Goal: Information Seeking & Learning: Learn about a topic

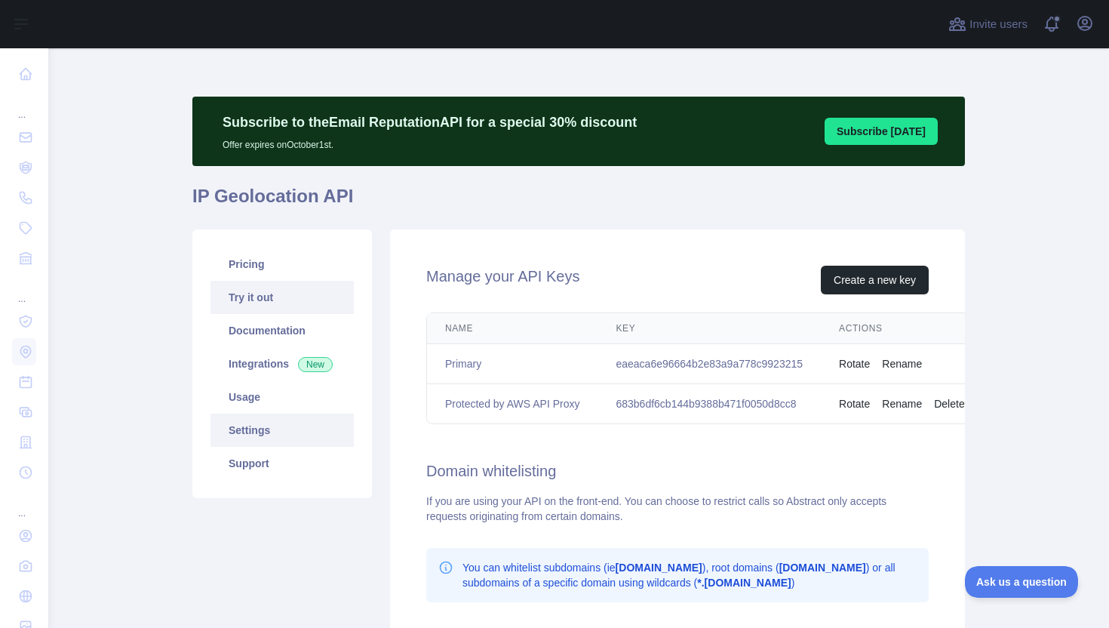
scroll to position [113, 0]
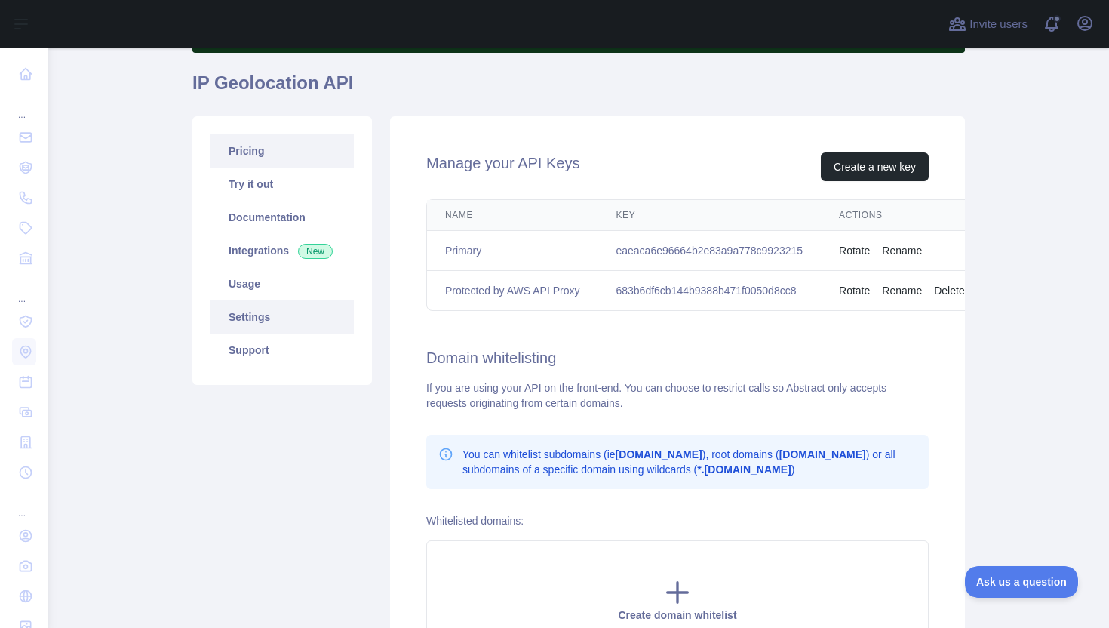
click at [261, 155] on link "Pricing" at bounding box center [281, 150] width 143 height 33
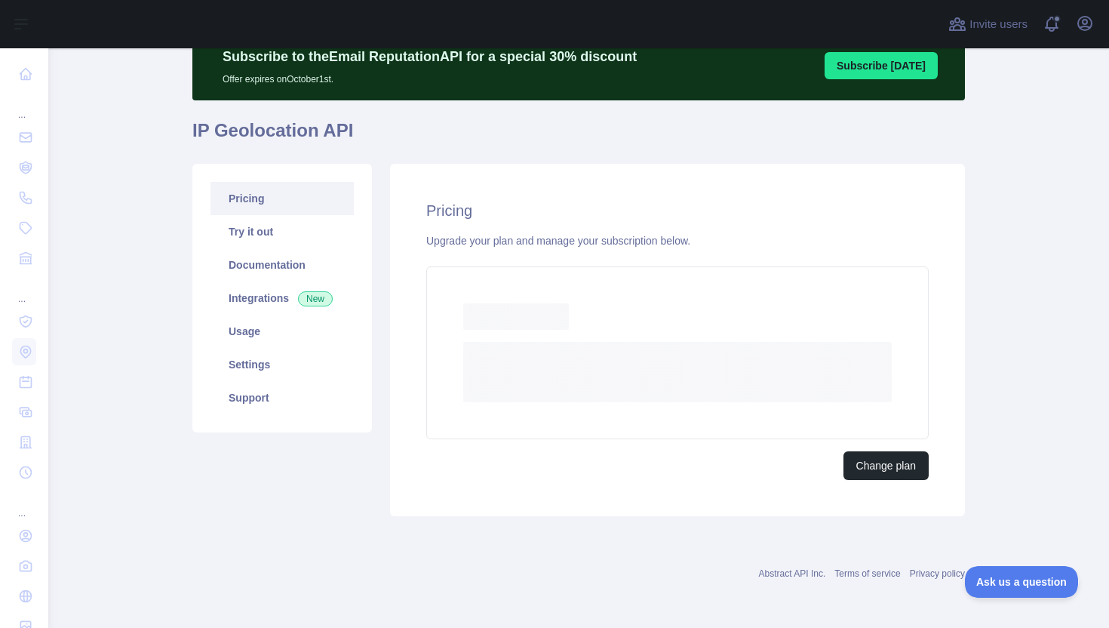
scroll to position [57, 0]
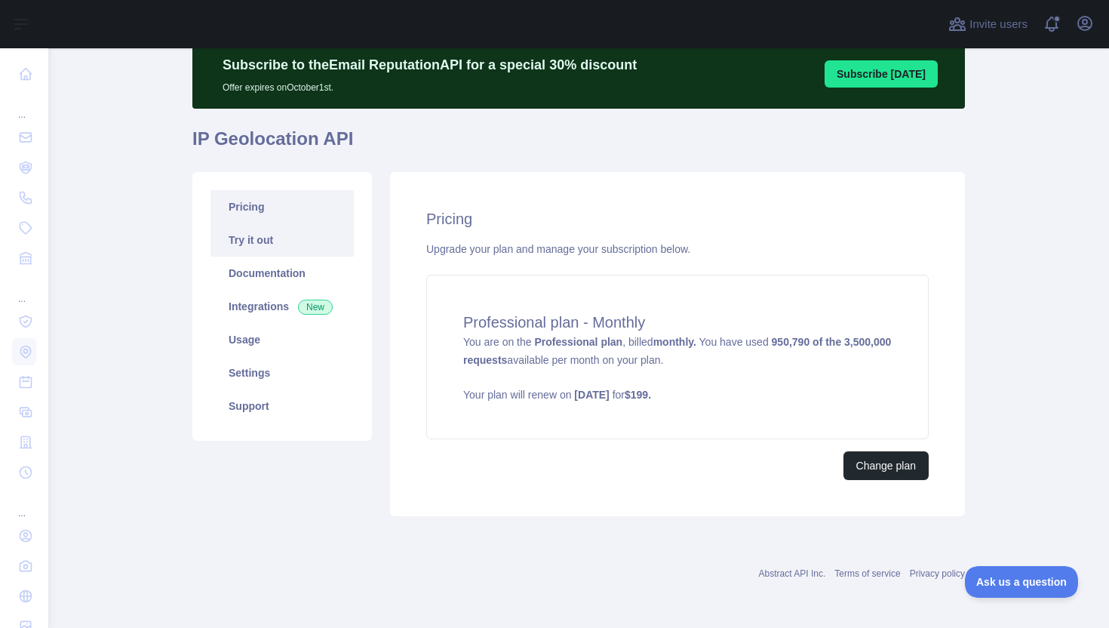
click at [257, 242] on link "Try it out" at bounding box center [281, 239] width 143 height 33
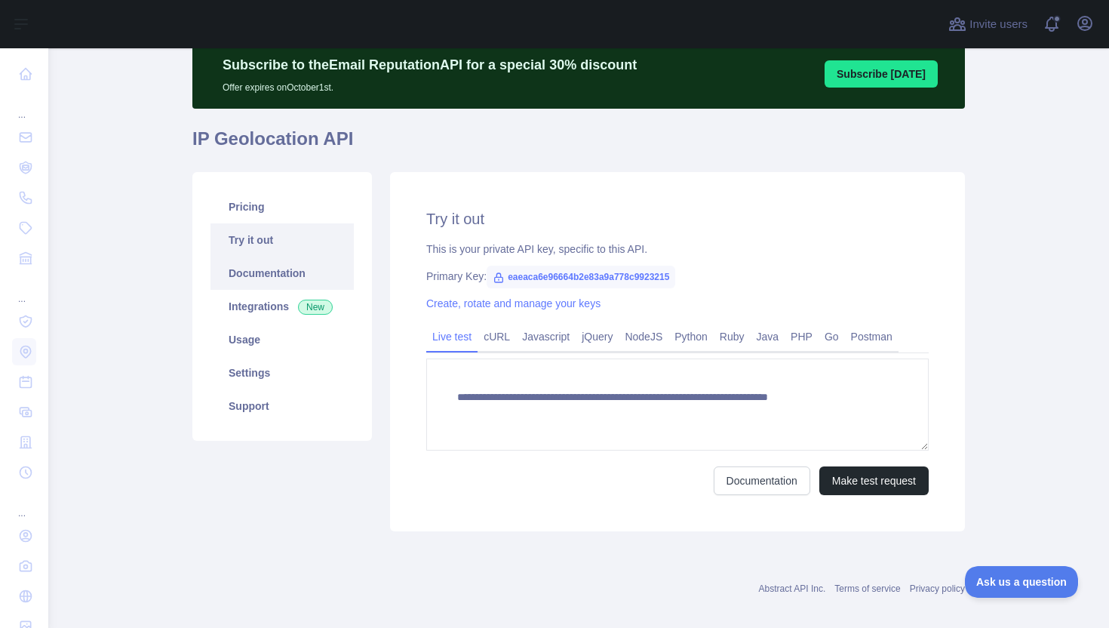
type textarea "**********"
click at [257, 272] on link "Documentation" at bounding box center [281, 272] width 143 height 33
click at [262, 349] on link "Usage" at bounding box center [281, 339] width 143 height 33
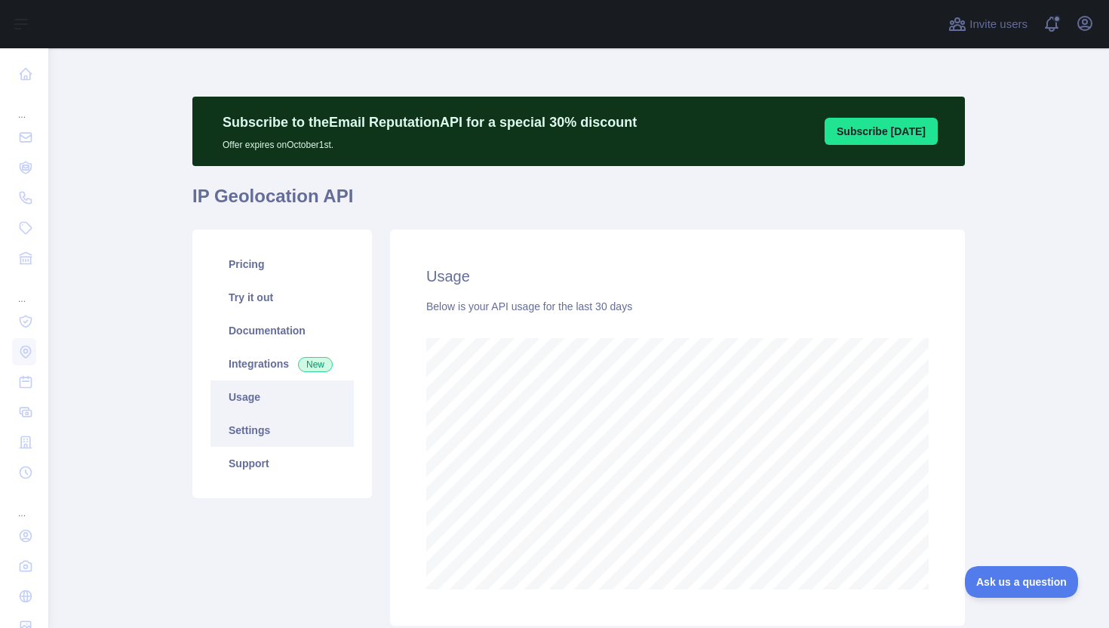
click at [256, 429] on link "Settings" at bounding box center [281, 429] width 143 height 33
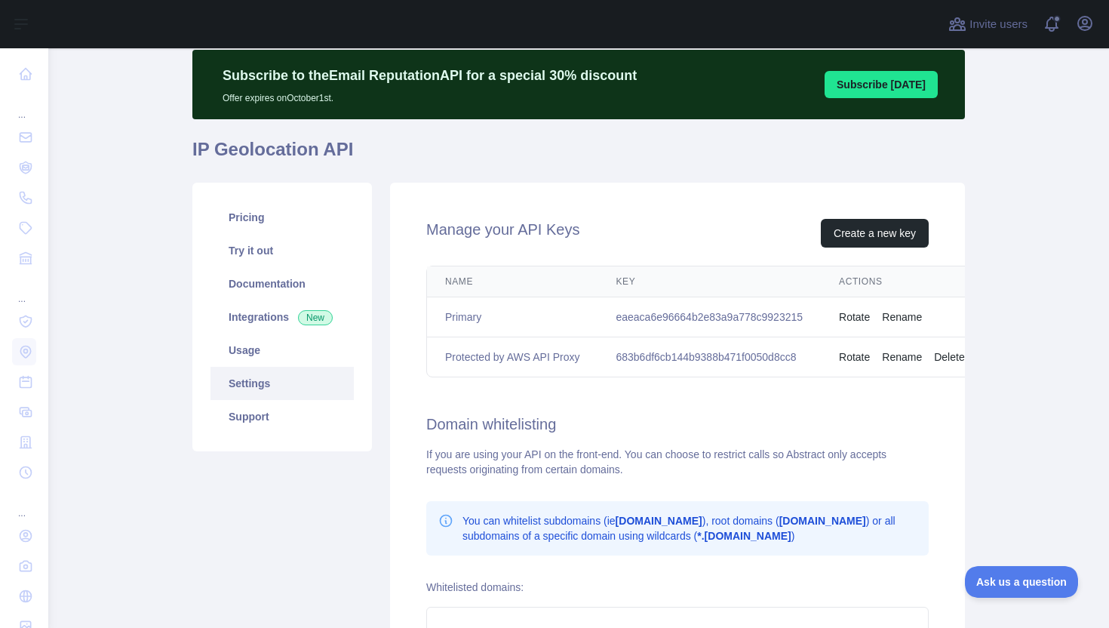
scroll to position [57, 0]
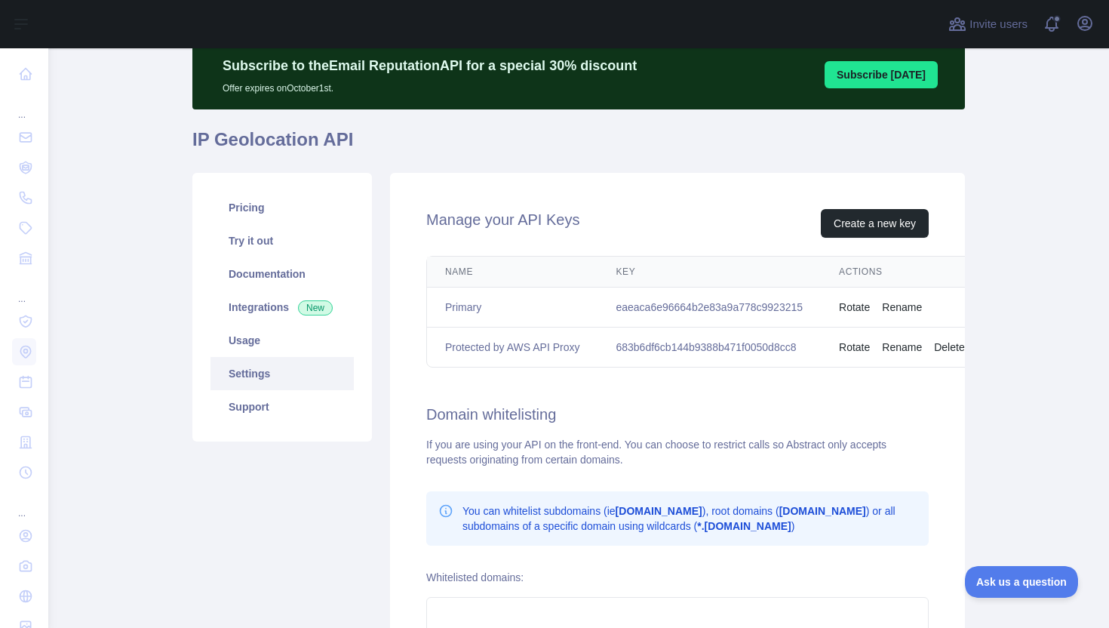
click at [599, 450] on div "If you are using your API on the front-end. You can choose to restrict calls so…" at bounding box center [677, 452] width 502 height 30
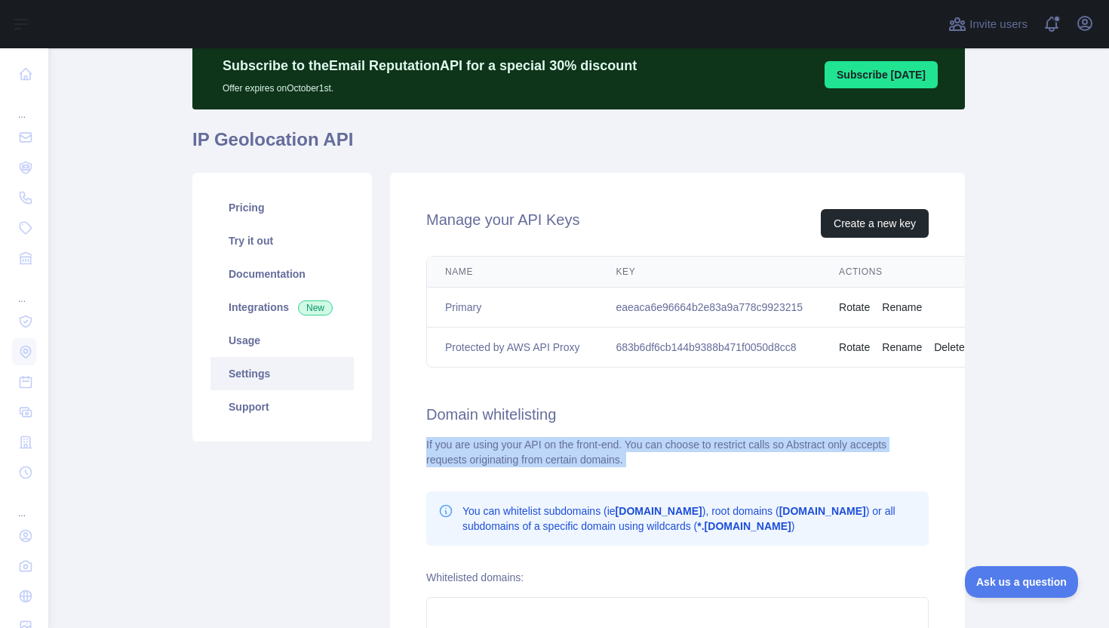
drag, startPoint x: 599, startPoint y: 450, endPoint x: 662, endPoint y: 447, distance: 63.4
click at [657, 447] on div "If you are using your API on the front-end. You can choose to restrict calls so…" at bounding box center [677, 452] width 502 height 30
click at [662, 447] on div "If you are using your API on the front-end. You can choose to restrict calls so…" at bounding box center [677, 452] width 502 height 30
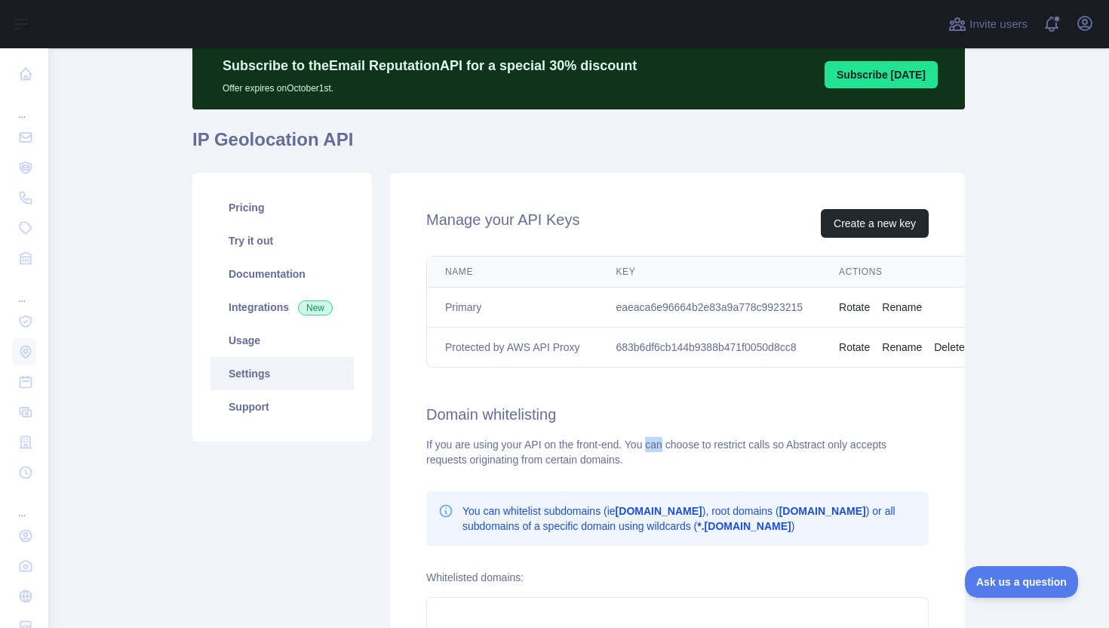
click at [662, 447] on div "If you are using your API on the front-end. You can choose to restrict calls so…" at bounding box center [677, 452] width 502 height 30
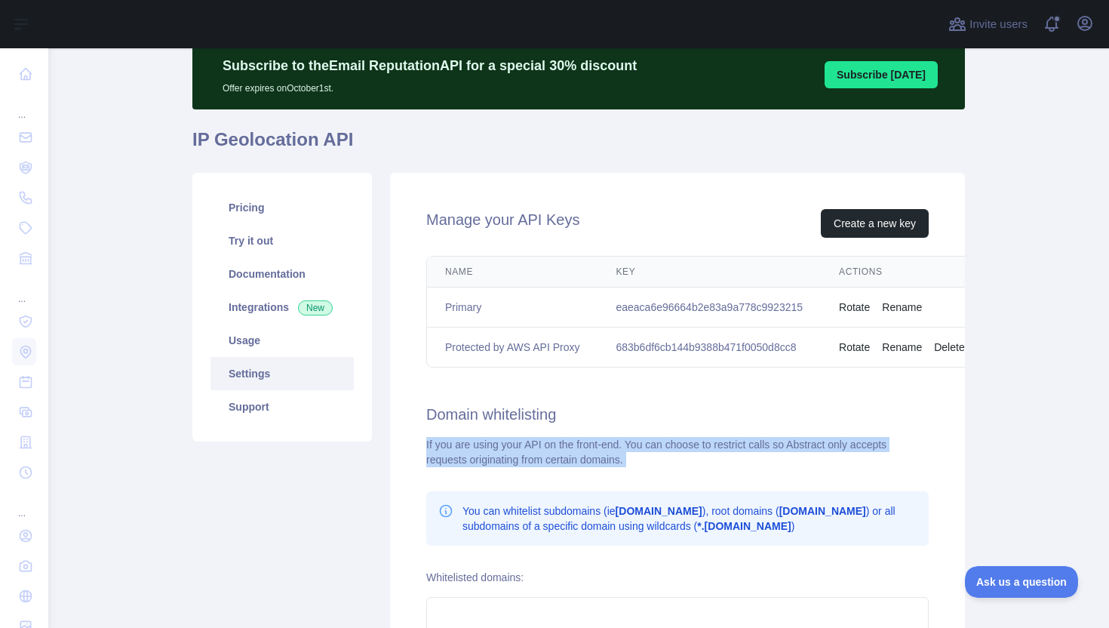
drag, startPoint x: 662, startPoint y: 447, endPoint x: 593, endPoint y: 447, distance: 69.4
click at [594, 447] on div "If you are using your API on the front-end. You can choose to restrict calls so…" at bounding box center [677, 452] width 502 height 30
click at [593, 447] on div "If you are using your API on the front-end. You can choose to restrict calls so…" at bounding box center [677, 452] width 502 height 30
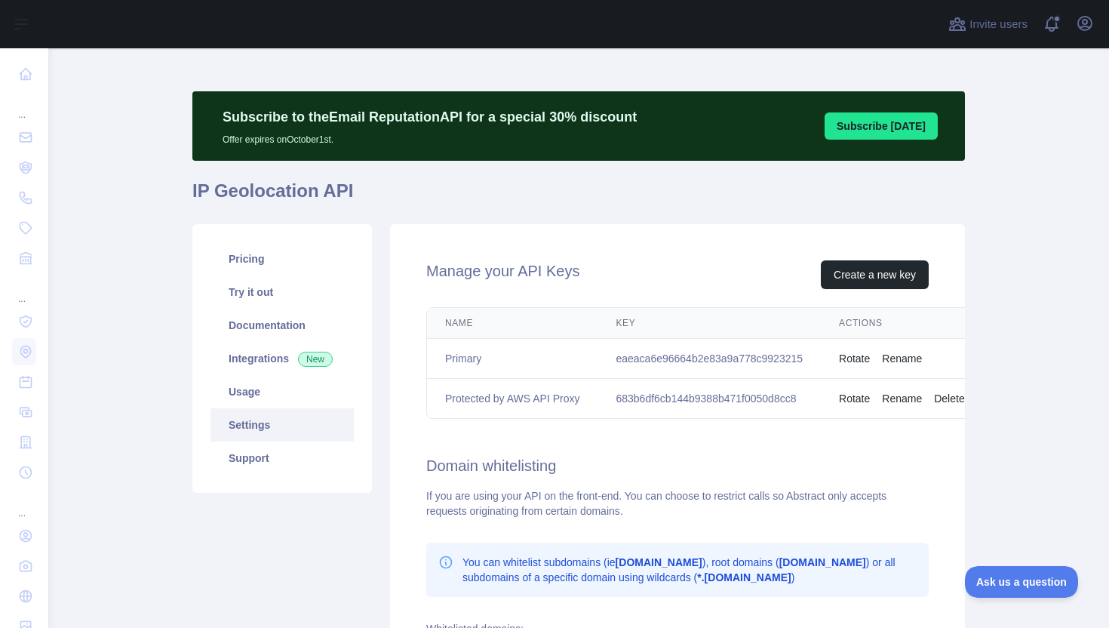
scroll to position [0, 0]
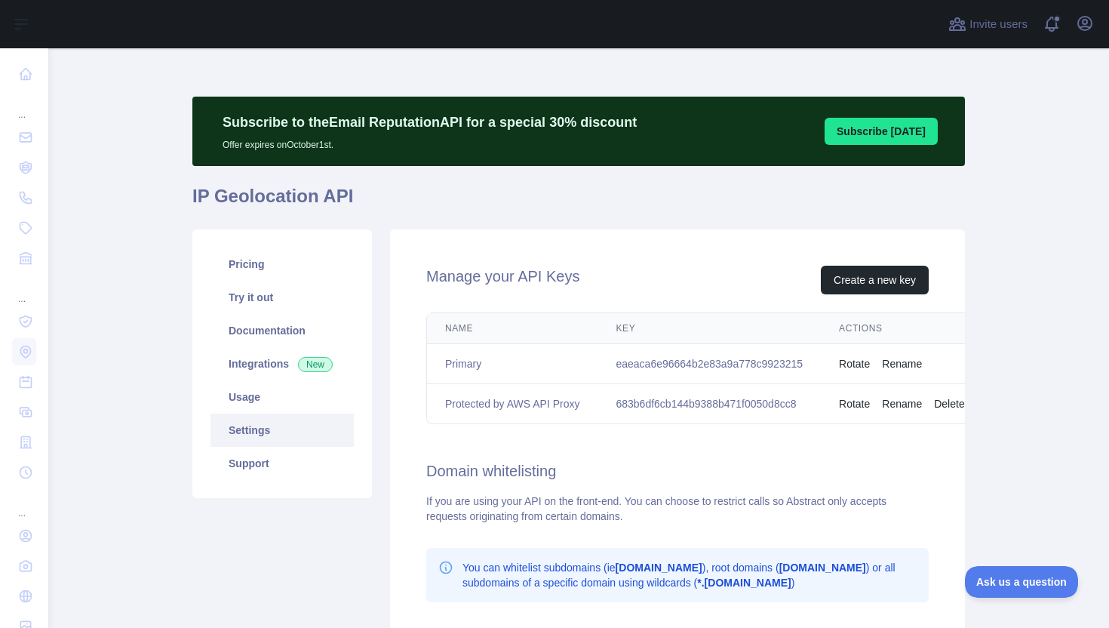
click at [640, 198] on h1 "IP Geolocation API" at bounding box center [578, 202] width 773 height 36
click at [524, 401] on td "Protected by AWS API Proxy" at bounding box center [512, 404] width 170 height 40
drag, startPoint x: 524, startPoint y: 401, endPoint x: 564, endPoint y: 400, distance: 40.0
click at [562, 400] on td "Protected by AWS API Proxy" at bounding box center [512, 404] width 170 height 40
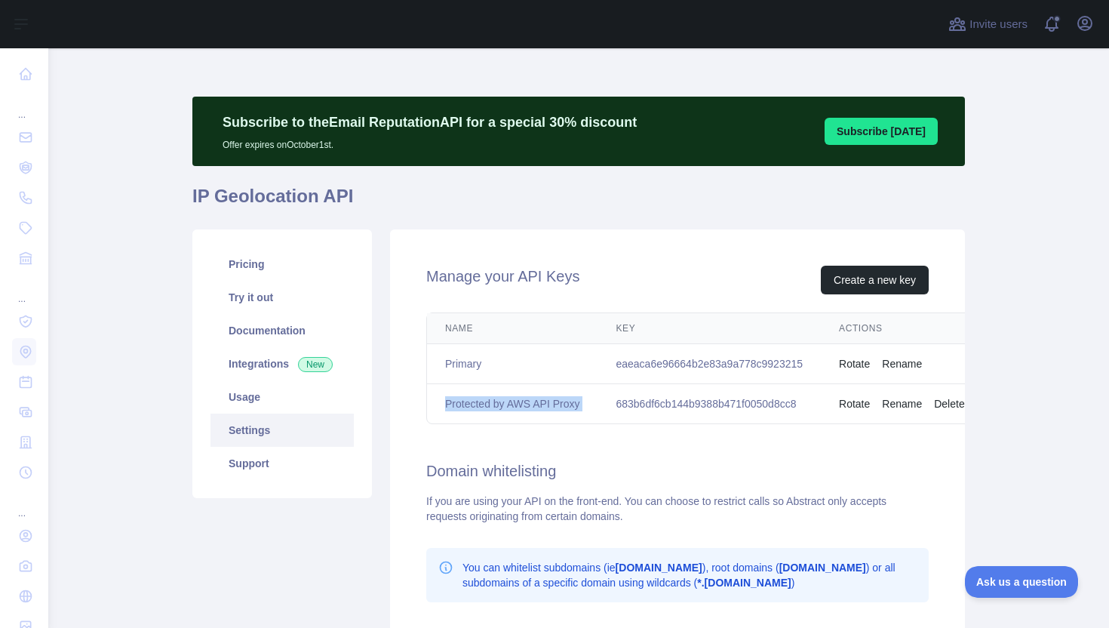
click at [564, 400] on td "Protected by AWS API Proxy" at bounding box center [512, 404] width 170 height 40
drag, startPoint x: 564, startPoint y: 400, endPoint x: 536, endPoint y: 401, distance: 27.9
click at [537, 401] on td "Protected by AWS API Proxy" at bounding box center [512, 404] width 170 height 40
click at [536, 401] on td "Protected by AWS API Proxy" at bounding box center [512, 404] width 170 height 40
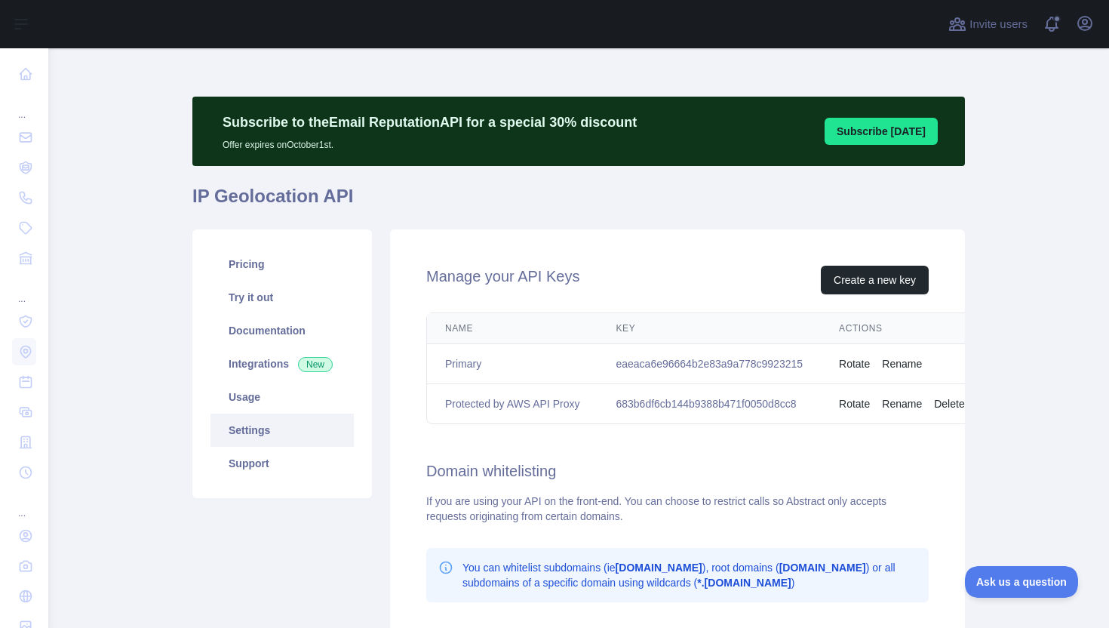
click at [635, 404] on td "683b6df6cb144b9388b471f0050d8cc8" at bounding box center [708, 404] width 223 height 40
click at [657, 404] on td "683b6df6cb144b9388b471f0050d8cc8" at bounding box center [708, 404] width 223 height 40
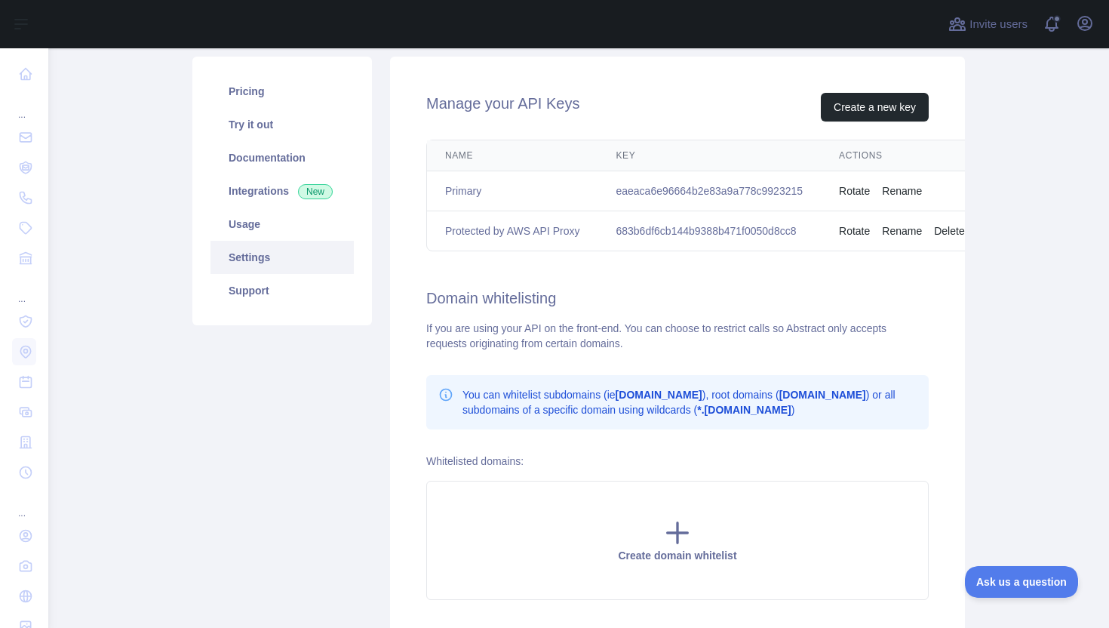
scroll to position [179, 0]
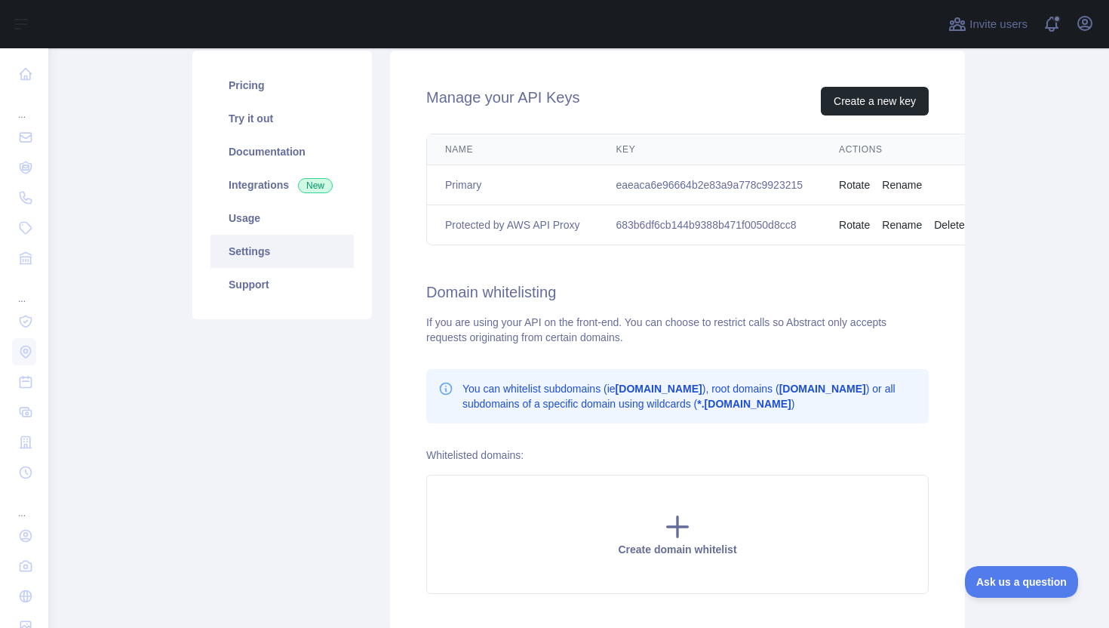
click at [492, 321] on div "If you are using your API on the front-end. You can choose to restrict calls so…" at bounding box center [677, 330] width 502 height 30
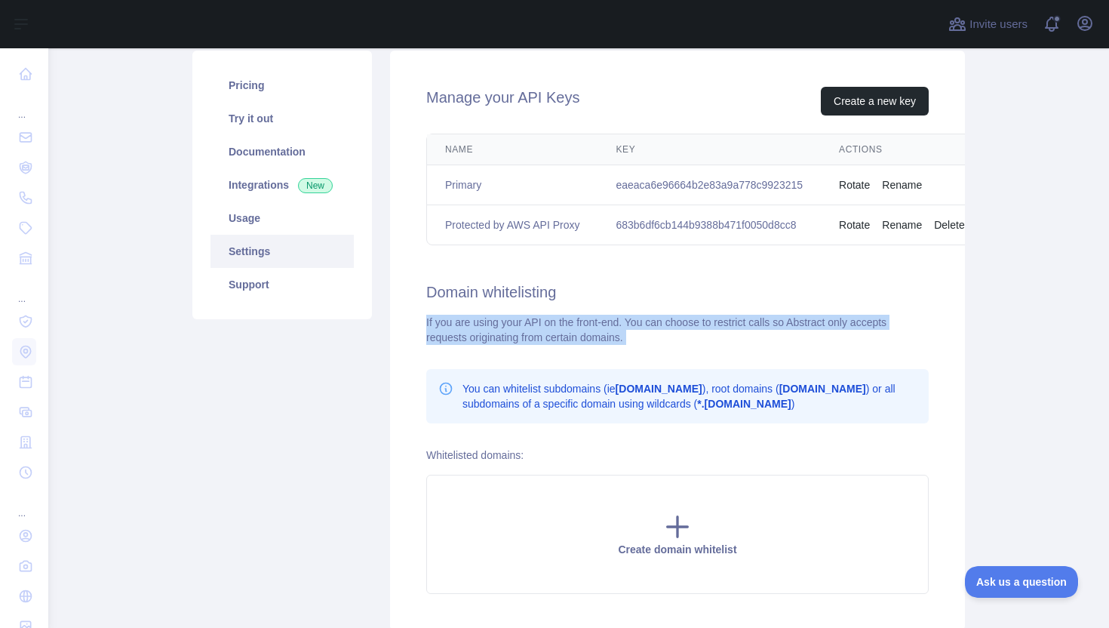
drag, startPoint x: 492, startPoint y: 321, endPoint x: 541, endPoint y: 338, distance: 52.0
click at [539, 337] on div "If you are using your API on the front-end. You can choose to restrict calls so…" at bounding box center [677, 330] width 502 height 30
click at [541, 338] on div "If you are using your API on the front-end. You can choose to restrict calls so…" at bounding box center [677, 330] width 502 height 30
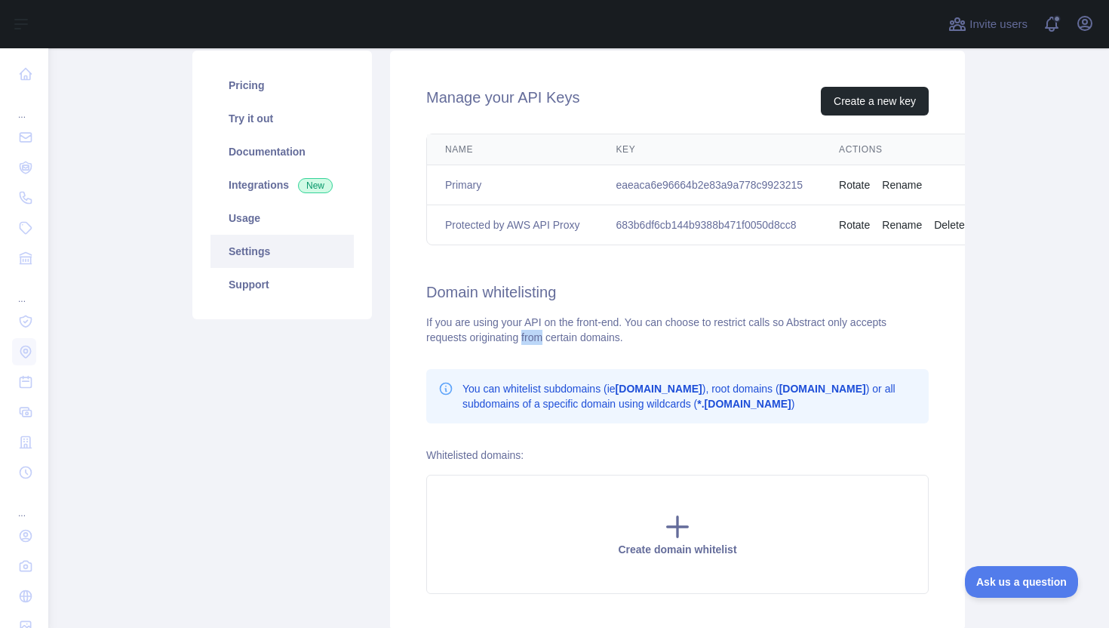
click at [541, 338] on div "If you are using your API on the front-end. You can choose to restrict calls so…" at bounding box center [677, 330] width 502 height 30
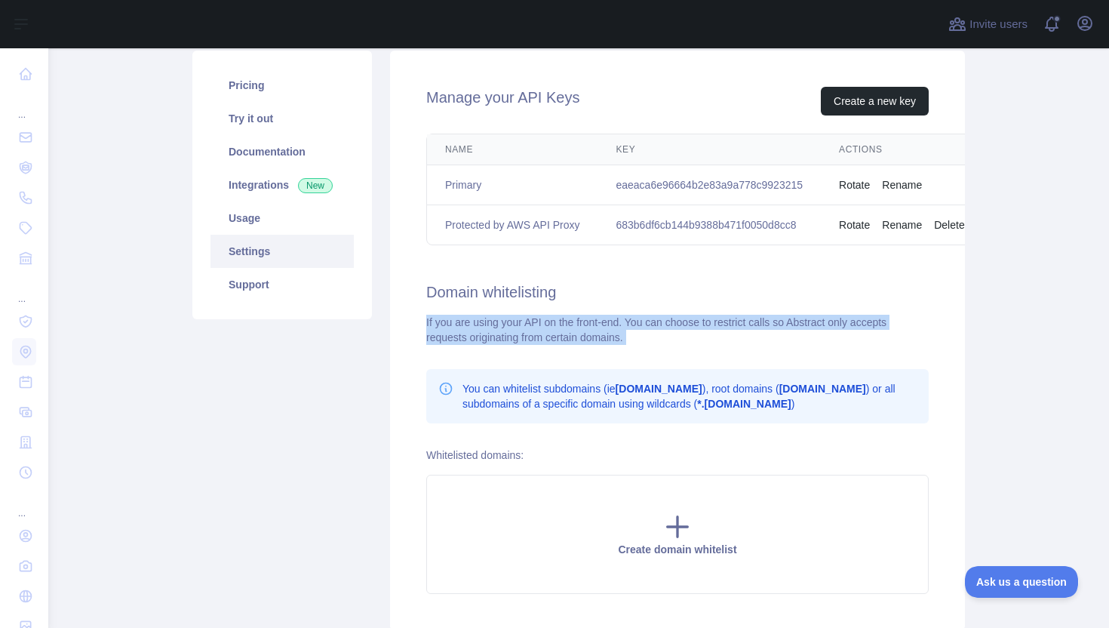
drag, startPoint x: 541, startPoint y: 338, endPoint x: 468, endPoint y: 325, distance: 74.3
click at [469, 325] on div "If you are using your API on the front-end. You can choose to restrict calls so…" at bounding box center [677, 330] width 502 height 30
click at [468, 325] on div "If you are using your API on the front-end. You can choose to restrict calls so…" at bounding box center [677, 330] width 502 height 30
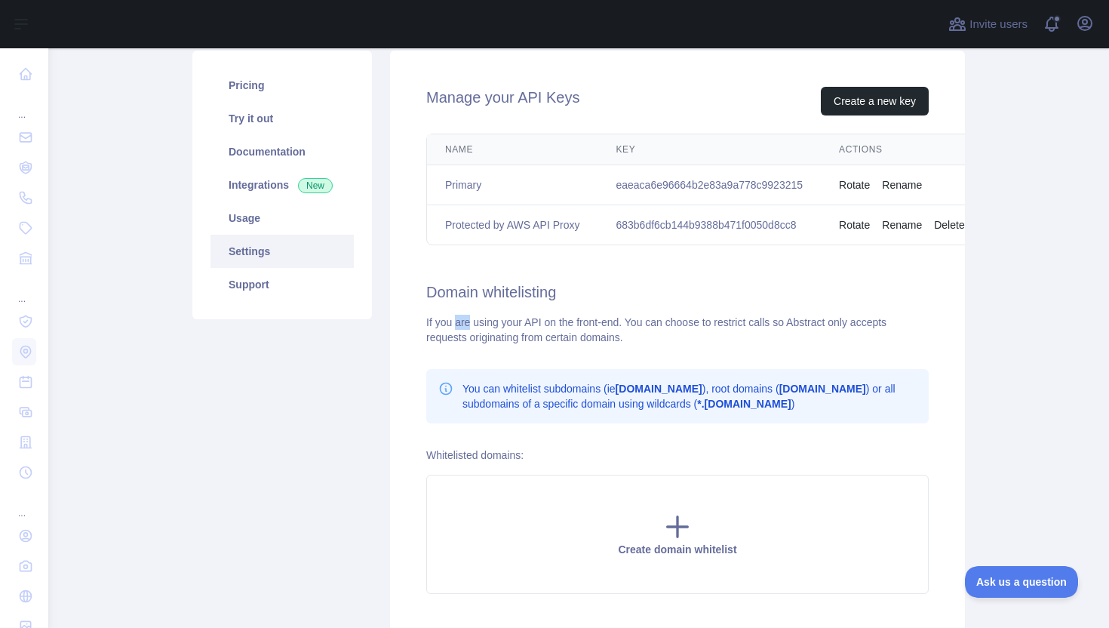
click at [468, 325] on div "If you are using your API on the front-end. You can choose to restrict calls so…" at bounding box center [677, 330] width 502 height 30
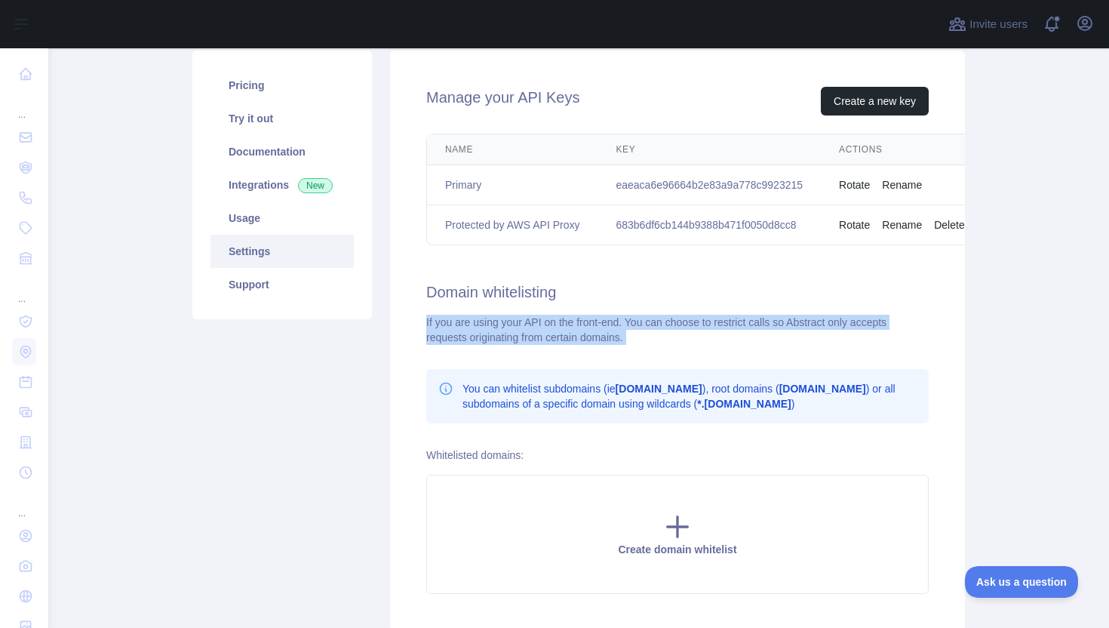
drag, startPoint x: 468, startPoint y: 325, endPoint x: 514, endPoint y: 336, distance: 47.4
click at [514, 336] on div "If you are using your API on the front-end. You can choose to restrict calls so…" at bounding box center [677, 330] width 502 height 30
click at [515, 337] on div "If you are using your API on the front-end. You can choose to restrict calls so…" at bounding box center [677, 330] width 502 height 30
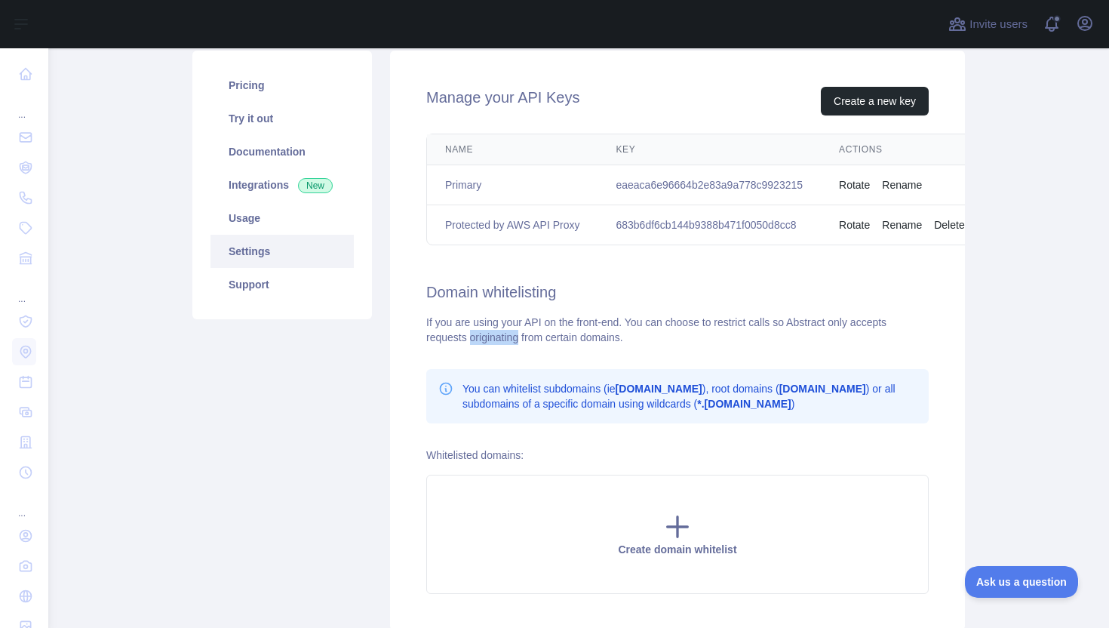
click at [515, 337] on div "If you are using your API on the front-end. You can choose to restrict calls so…" at bounding box center [677, 330] width 502 height 30
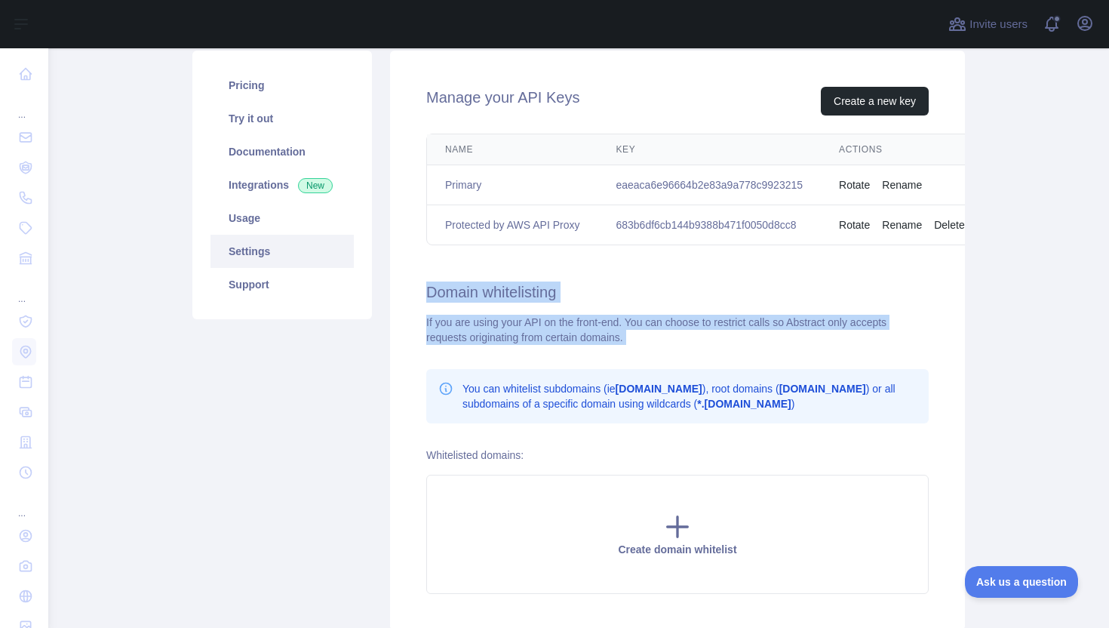
drag, startPoint x: 515, startPoint y: 337, endPoint x: 455, endPoint y: 294, distance: 74.1
click at [455, 294] on div "Manage your API Keys Create a new key Name Key Actions Primary eaeaca6e96664b2e…" at bounding box center [677, 340] width 575 height 579
click at [455, 294] on h2 "Domain whitelisting" at bounding box center [677, 291] width 502 height 21
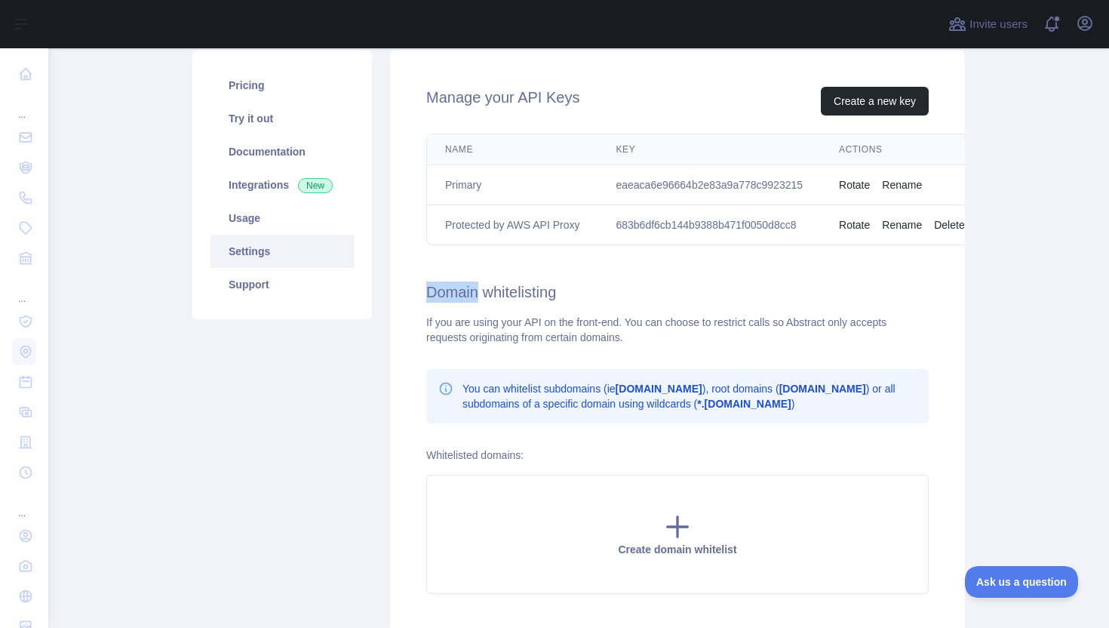
click at [455, 294] on h2 "Domain whitelisting" at bounding box center [677, 291] width 502 height 21
drag, startPoint x: 455, startPoint y: 294, endPoint x: 490, endPoint y: 314, distance: 40.5
click at [490, 313] on div "Manage your API Keys Create a new key Name Key Actions Primary eaeaca6e96664b2e…" at bounding box center [677, 340] width 575 height 579
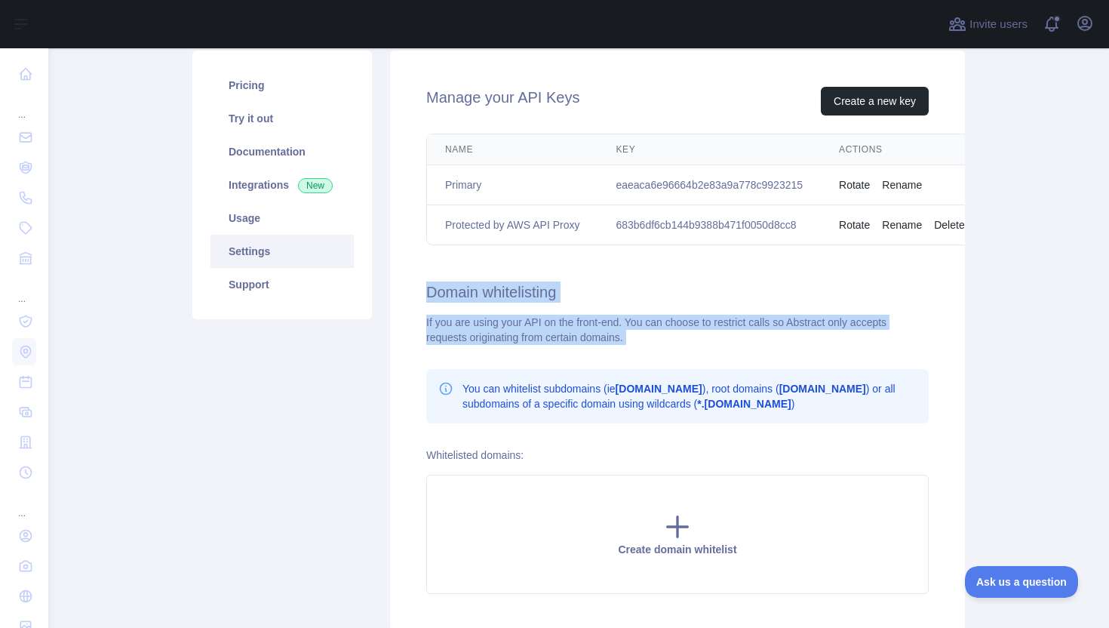
click at [492, 314] on div "Manage your API Keys Create a new key Name Key Actions Primary eaeaca6e96664b2e…" at bounding box center [677, 340] width 575 height 579
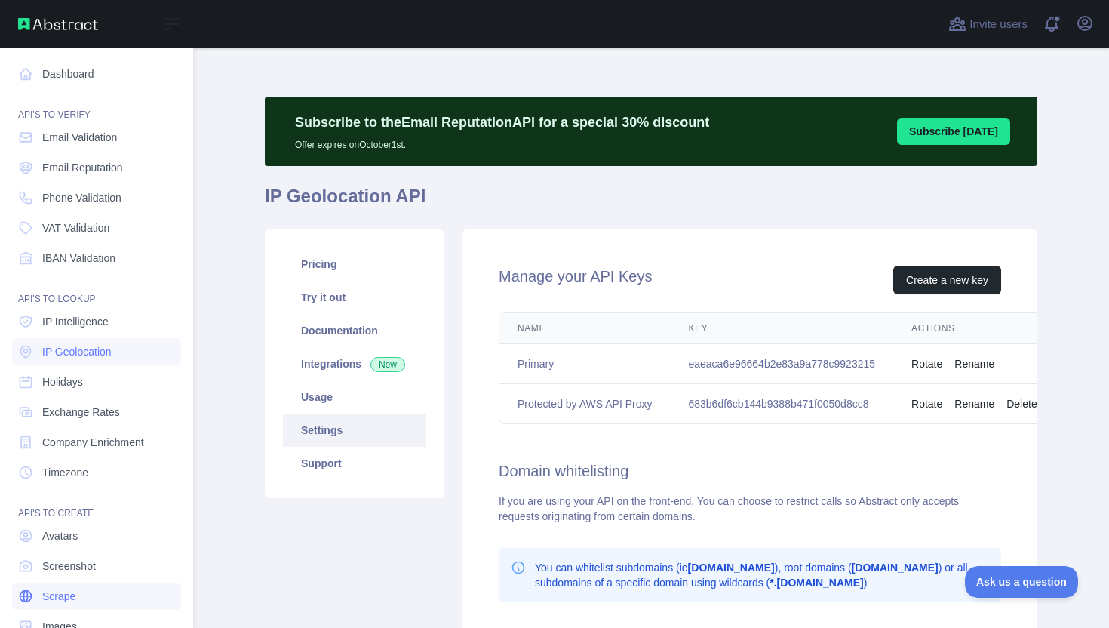
scroll to position [36, 0]
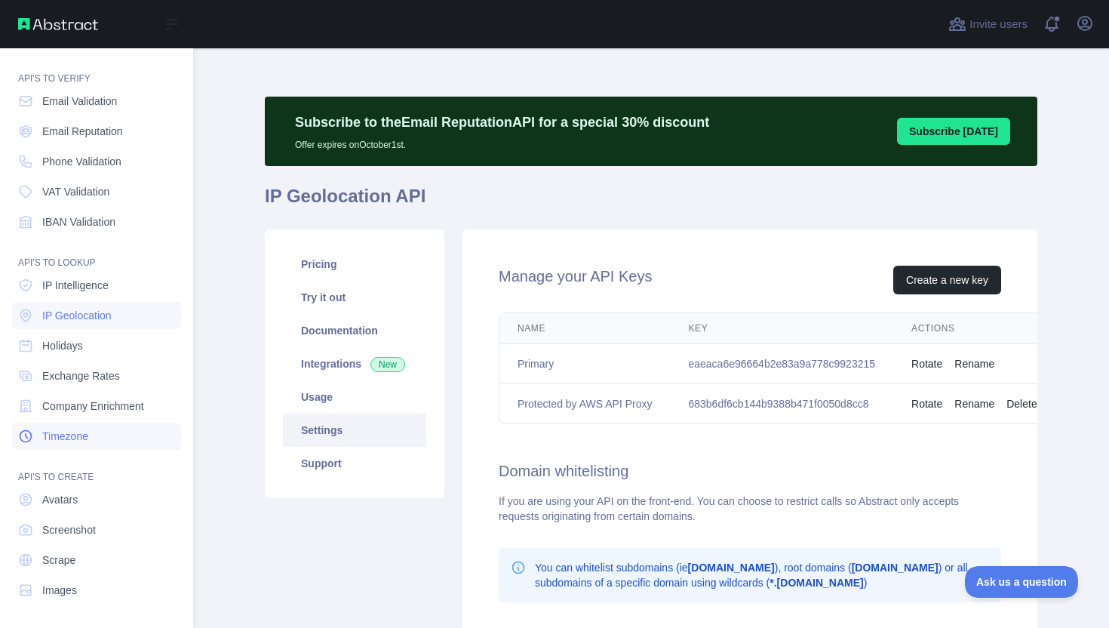
click at [93, 427] on link "Timezone" at bounding box center [96, 435] width 169 height 27
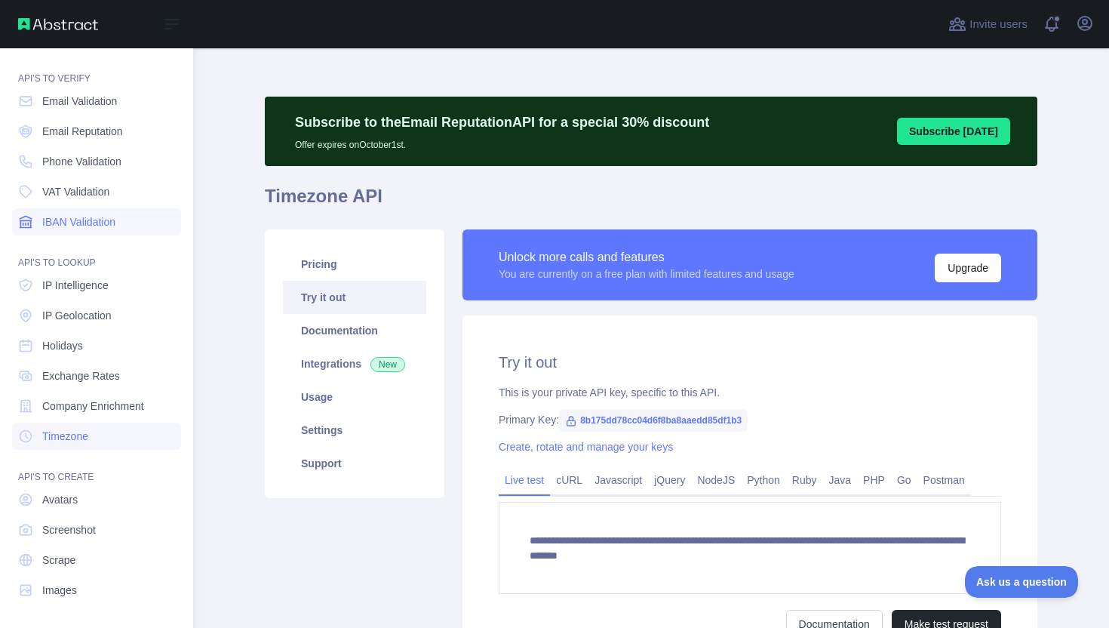
click at [82, 217] on span "IBAN Validation" at bounding box center [78, 221] width 73 height 15
click at [79, 129] on span "Email Reputation" at bounding box center [82, 131] width 81 height 15
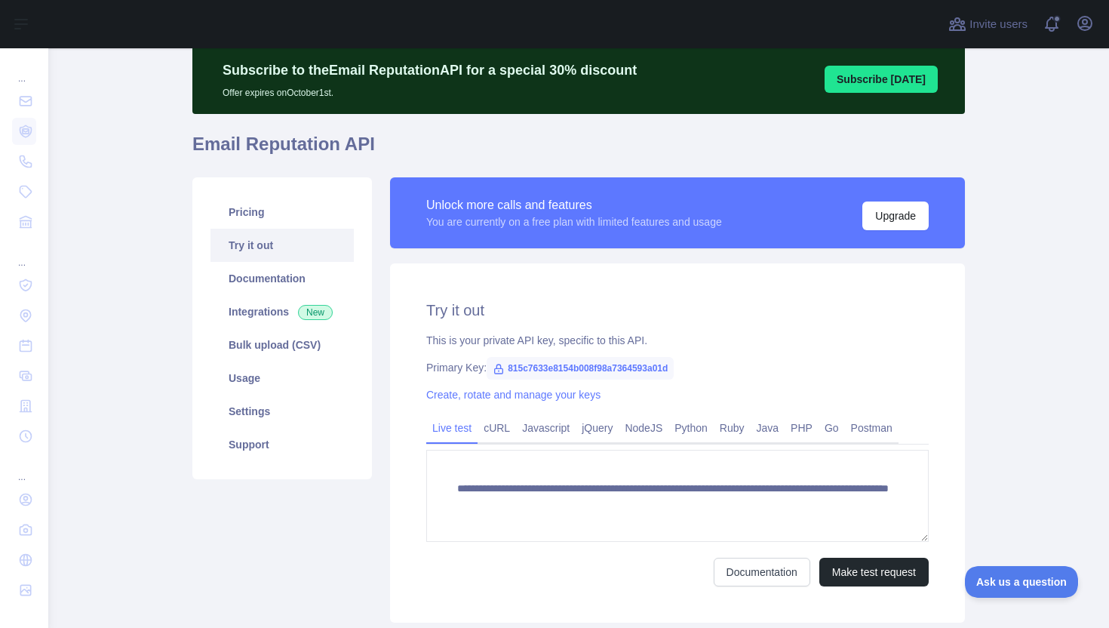
scroll to position [54, 0]
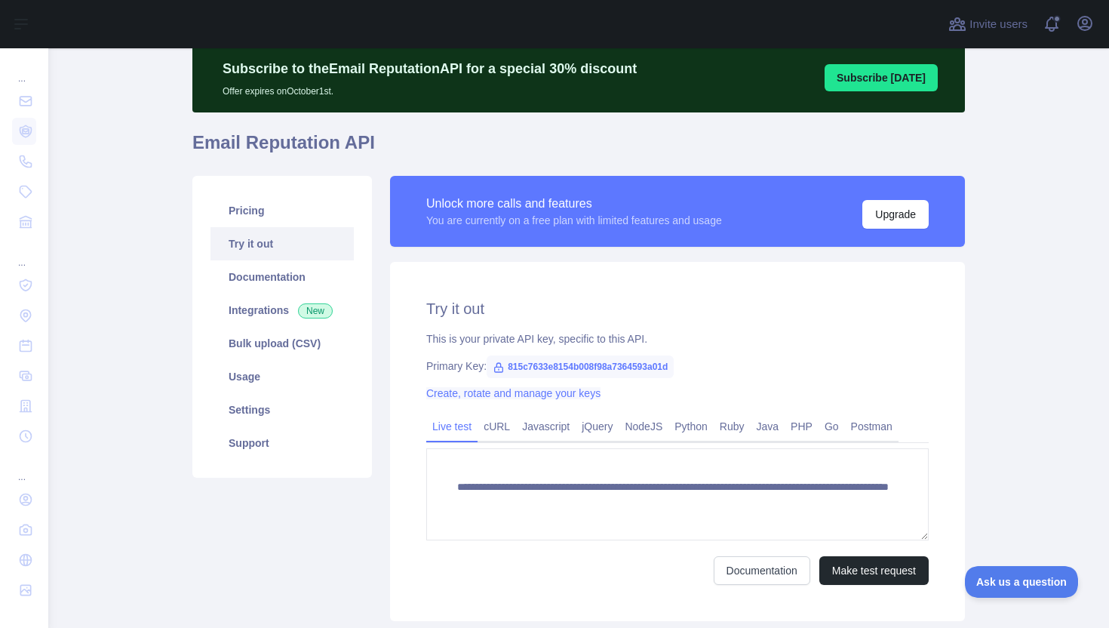
click at [482, 396] on link "Create, rotate and manage your keys" at bounding box center [513, 393] width 174 height 12
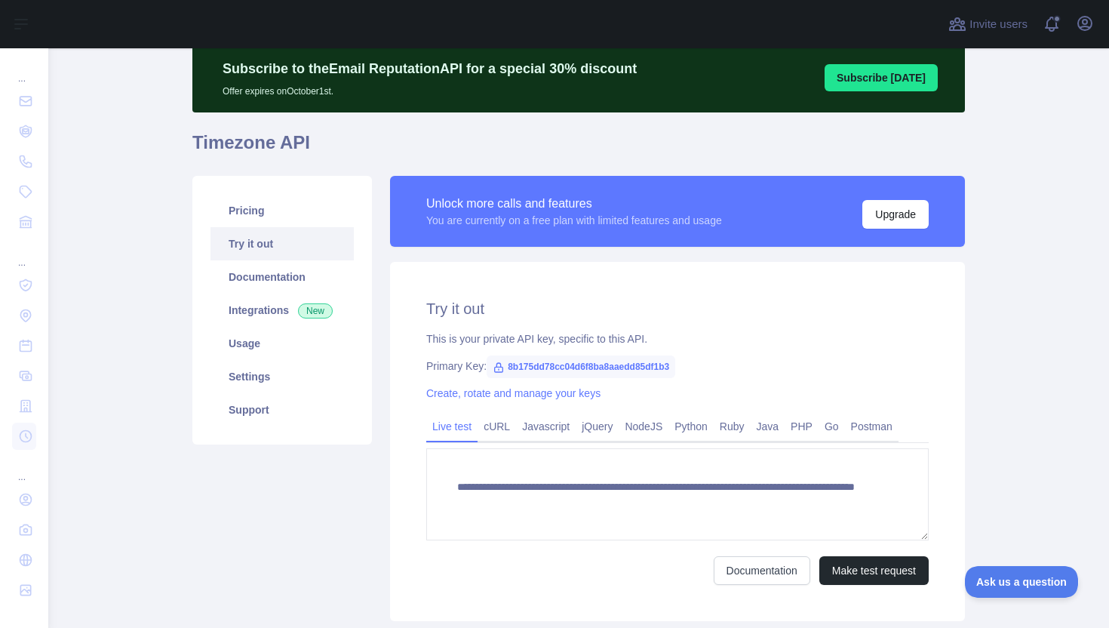
type textarea "**********"
